Goal: Task Accomplishment & Management: Manage account settings

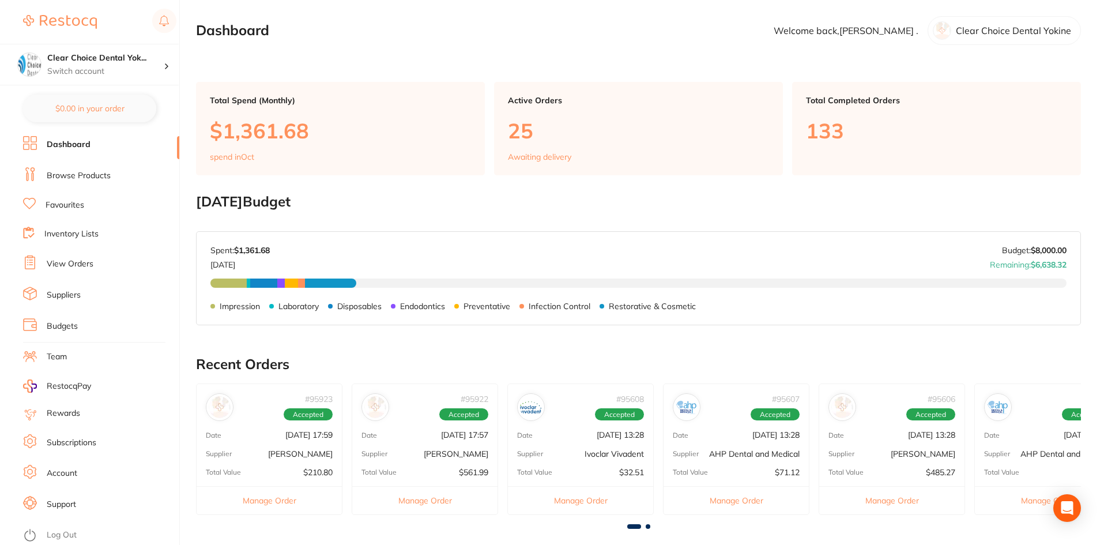
click at [68, 265] on link "View Orders" at bounding box center [70, 264] width 47 height 12
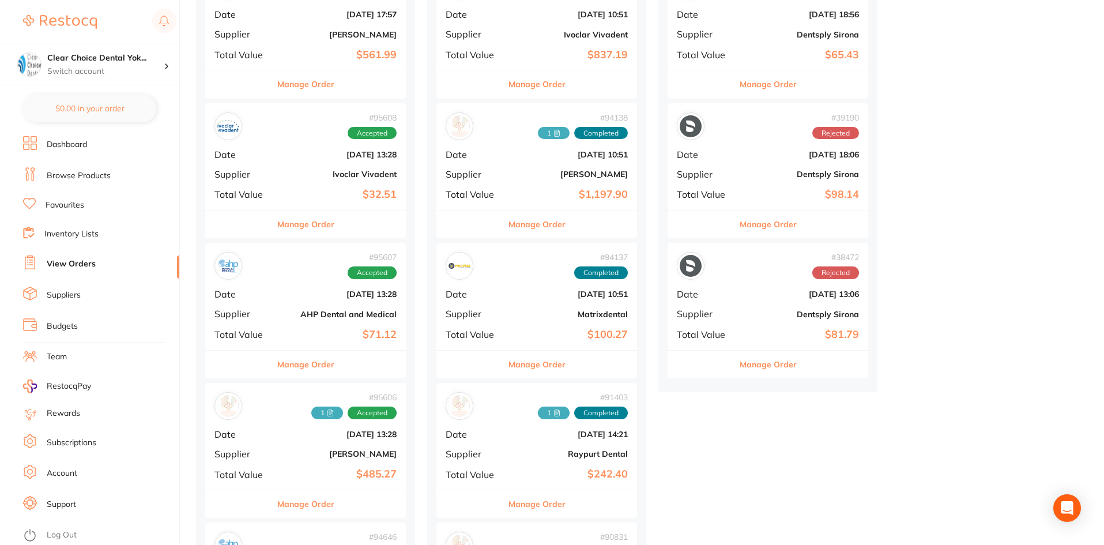
scroll to position [461, 0]
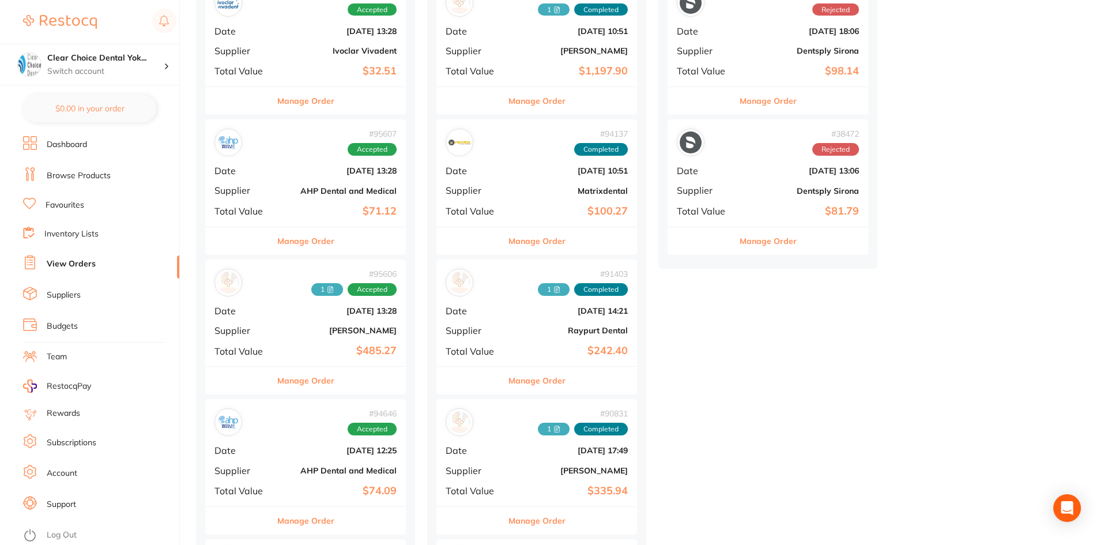
click at [298, 377] on button "Manage Order" at bounding box center [305, 381] width 57 height 28
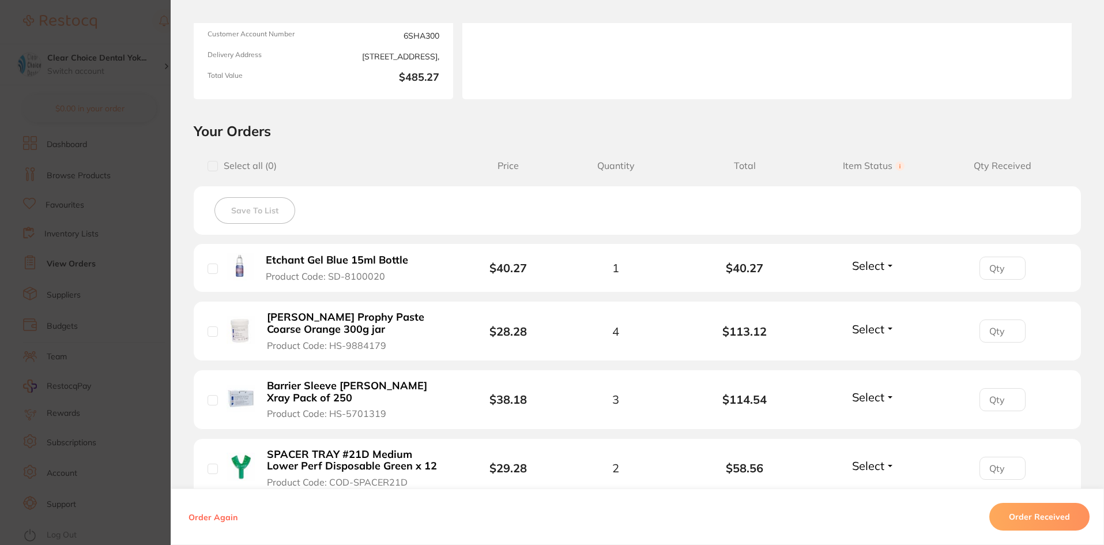
scroll to position [16, 0]
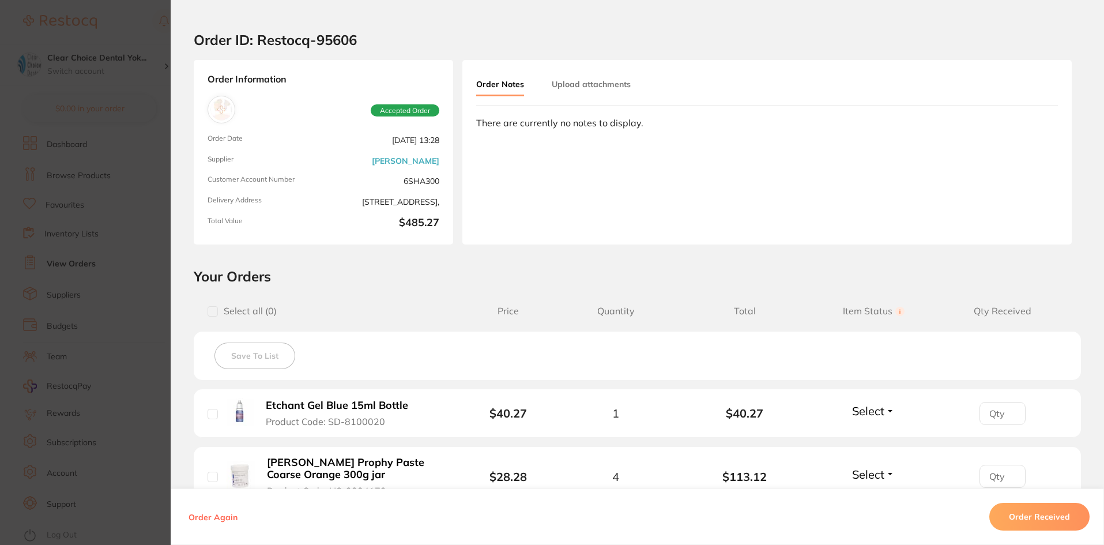
click at [576, 84] on button "Upload attachments" at bounding box center [591, 84] width 79 height 21
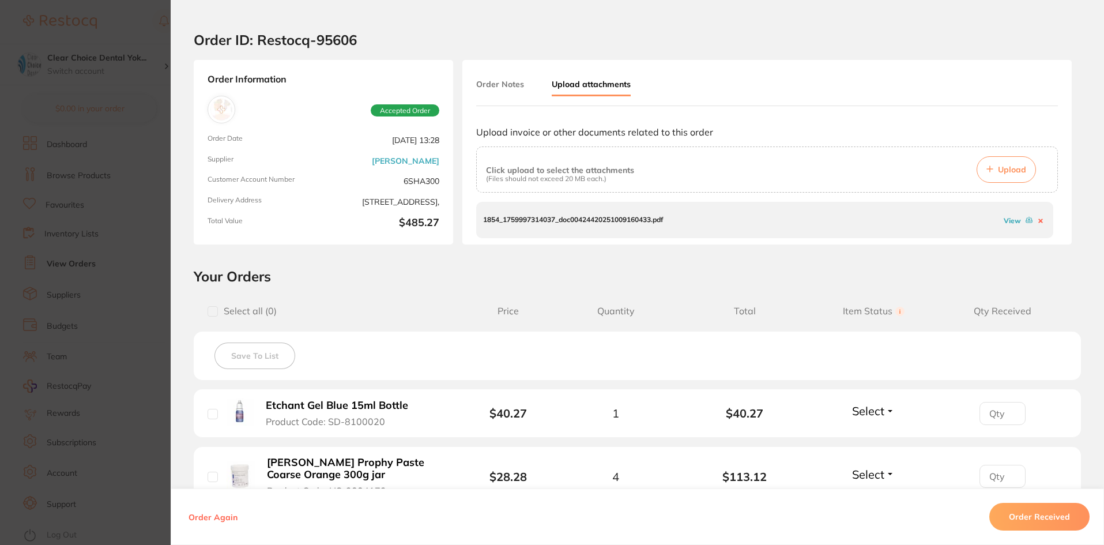
click at [999, 172] on span "Upload" at bounding box center [1012, 169] width 28 height 10
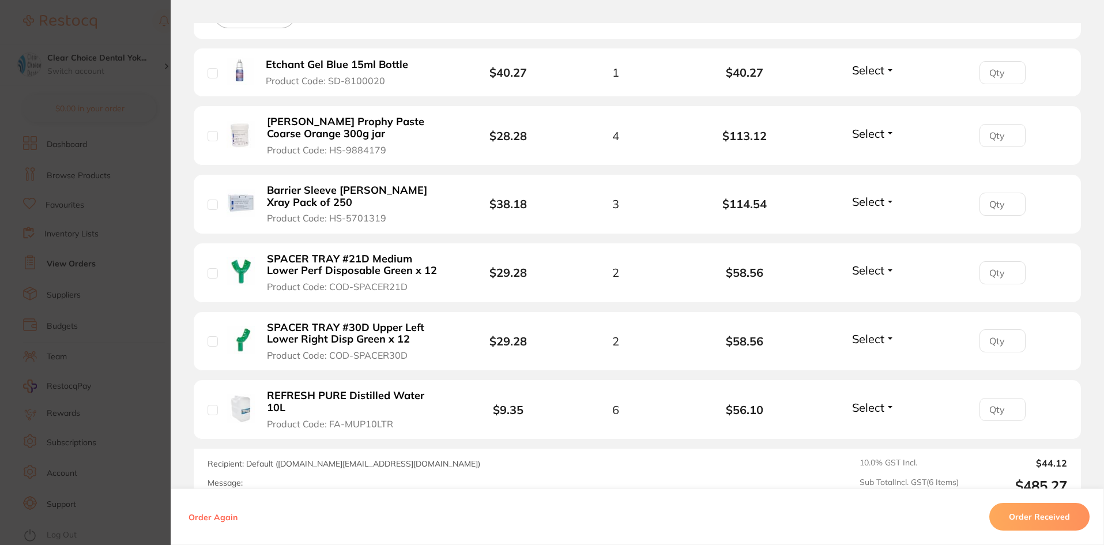
scroll to position [477, 0]
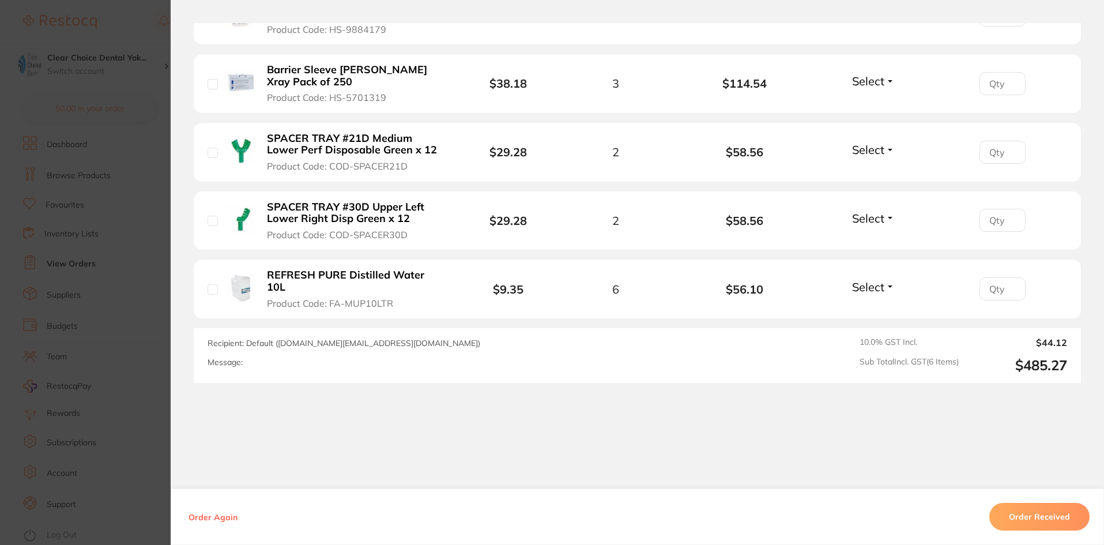
click at [1030, 516] on button "Order Received" at bounding box center [1040, 517] width 100 height 28
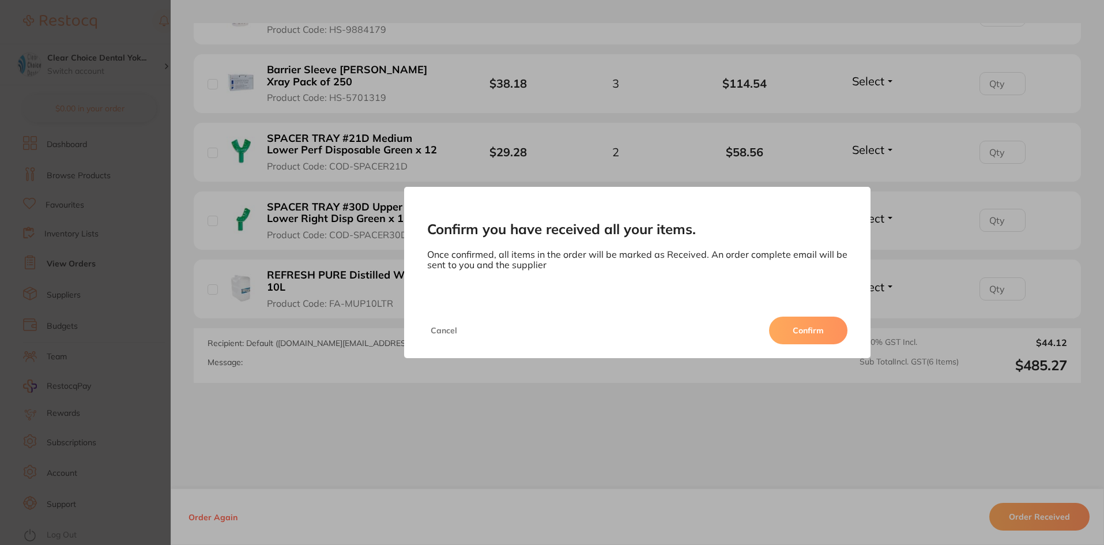
click at [805, 327] on button "Confirm" at bounding box center [808, 331] width 78 height 28
